Goal: Transaction & Acquisition: Subscribe to service/newsletter

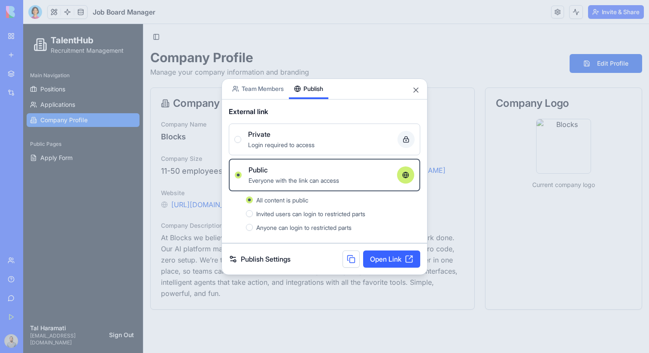
click at [460, 35] on div at bounding box center [324, 176] width 649 height 353
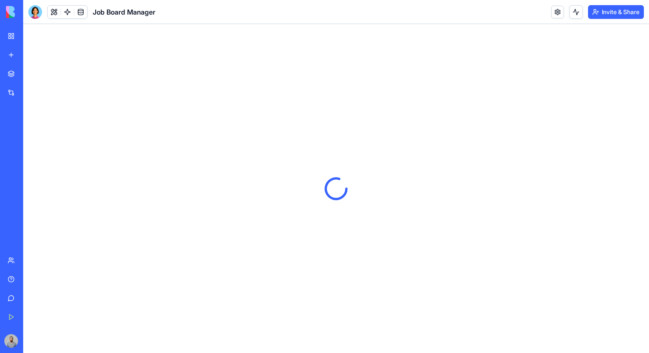
click at [26, 303] on link "Give feedback" at bounding box center [20, 298] width 34 height 17
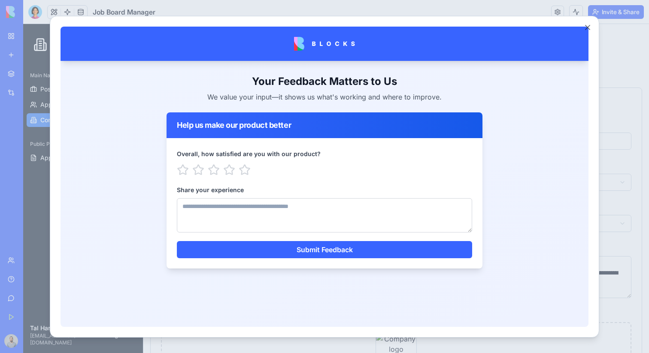
click at [626, 118] on div at bounding box center [324, 176] width 649 height 353
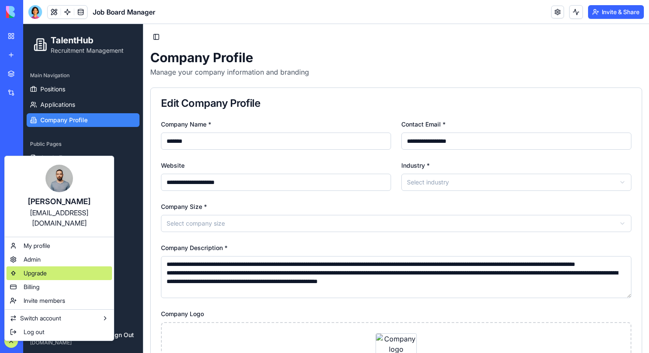
click at [67, 266] on div "Upgrade" at bounding box center [59, 273] width 106 height 14
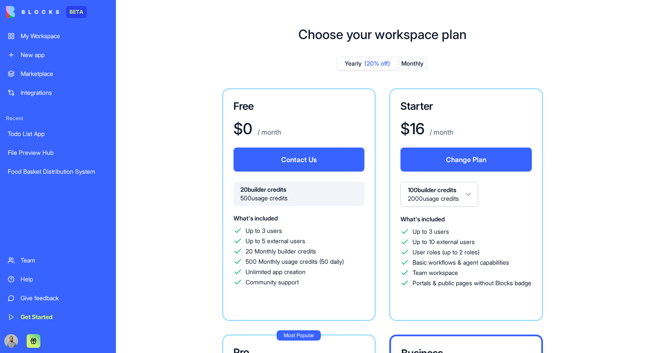
click at [18, 36] on link "My Workspace" at bounding box center [58, 35] width 111 height 17
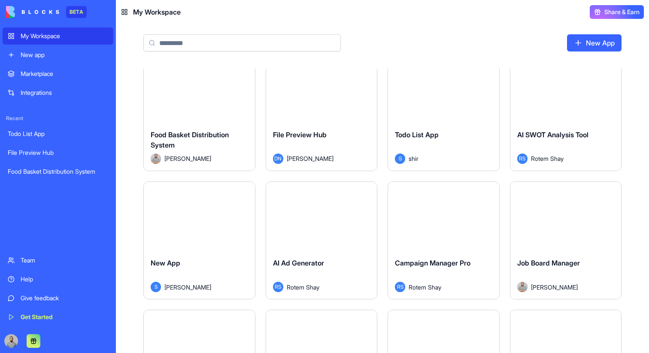
scroll to position [17, 0]
click at [541, 242] on div "Launch" at bounding box center [565, 215] width 111 height 69
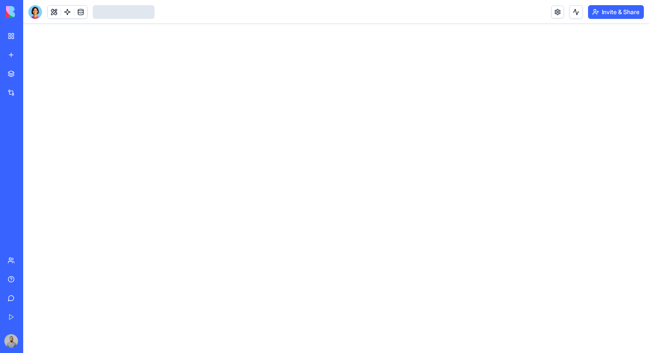
click at [616, 9] on button "Invite & Share" at bounding box center [616, 12] width 56 height 14
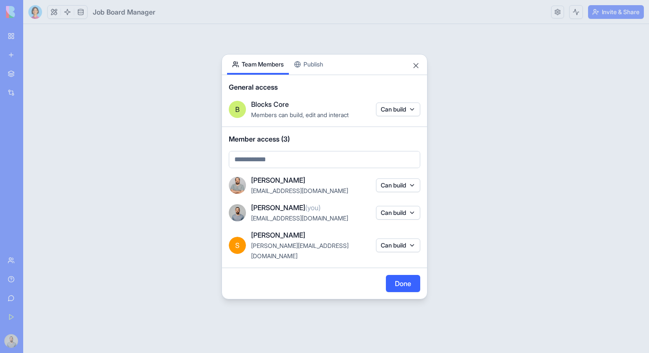
click at [314, 71] on body "BETA My Workspace New app Marketplace Integrations Recent Todo List App File Pr…" at bounding box center [324, 176] width 649 height 353
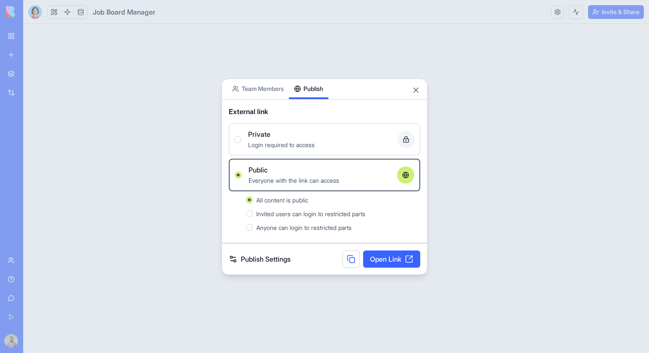
click at [374, 261] on link "Open Link" at bounding box center [391, 258] width 57 height 17
